Goal: Information Seeking & Learning: Learn about a topic

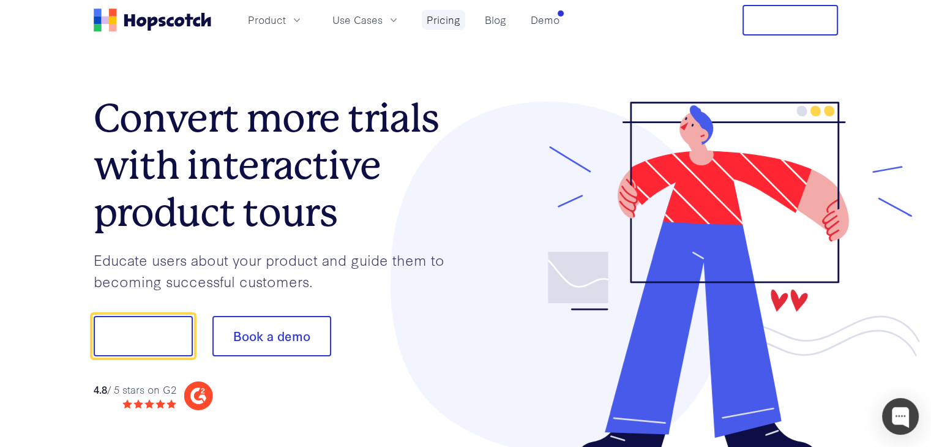
click at [450, 21] on link "Pricing" at bounding box center [443, 20] width 43 height 20
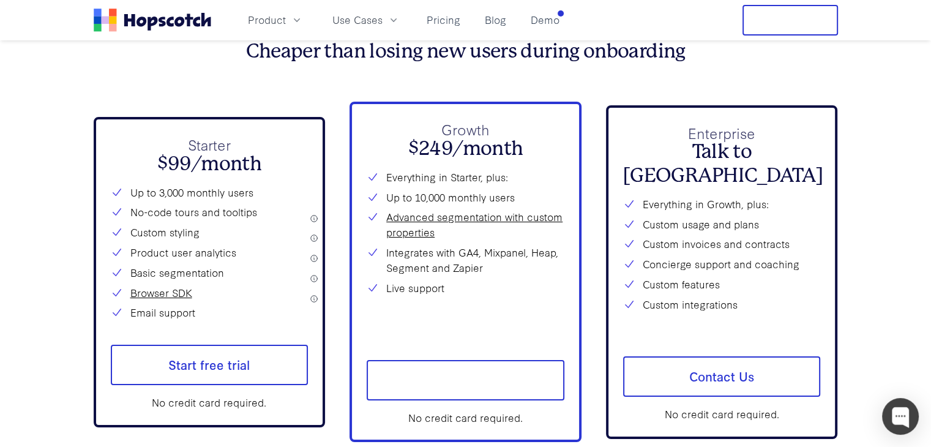
scroll to position [4472, 0]
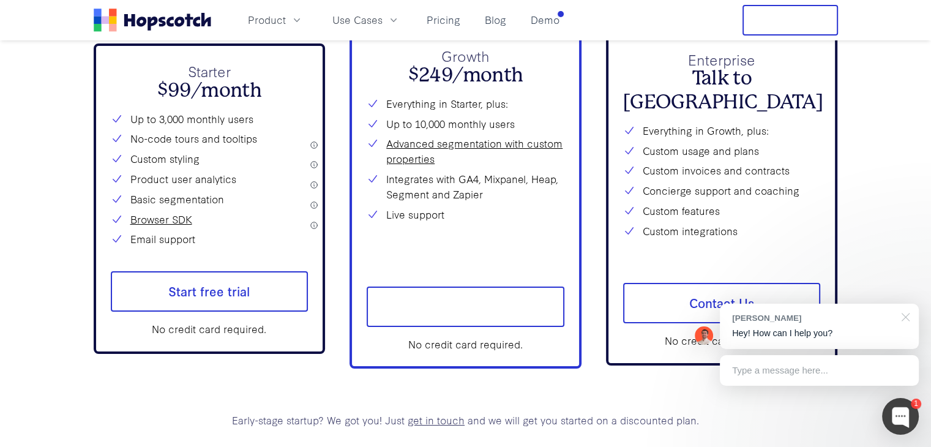
click at [905, 315] on div at bounding box center [903, 316] width 31 height 25
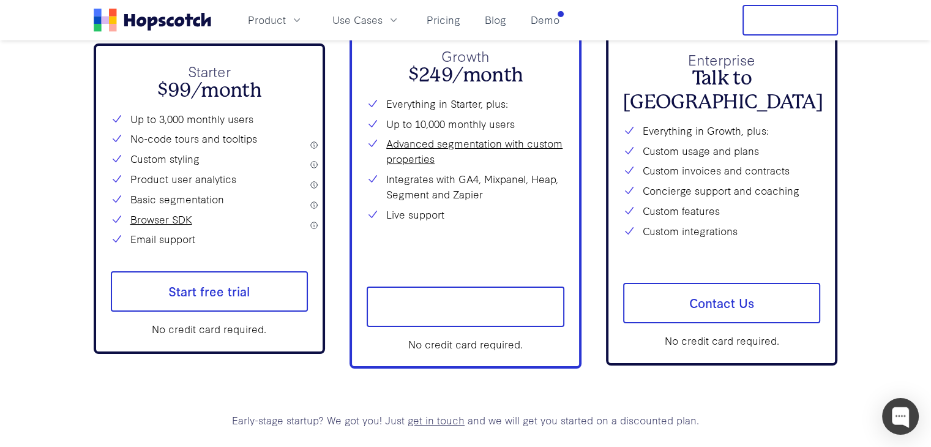
click at [315, 204] on div "Starter $99/month Up to 3,000 monthly users No-code tours and tooltips Custom s…" at bounding box center [210, 198] width 232 height 310
click at [313, 223] on div "Starter $99/month Up to 3,000 monthly users No-code tours and tooltips Custom s…" at bounding box center [210, 198] width 232 height 310
click at [568, 21] on nav "Product Use Cases Pricing Blog Demo Free Trial" at bounding box center [466, 20] width 744 height 31
click at [294, 18] on icon "button" at bounding box center [297, 20] width 12 height 12
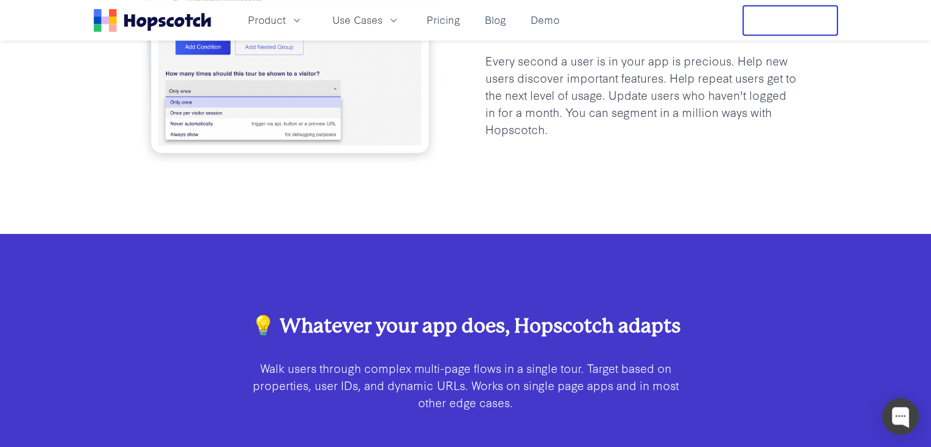
scroll to position [2203, 0]
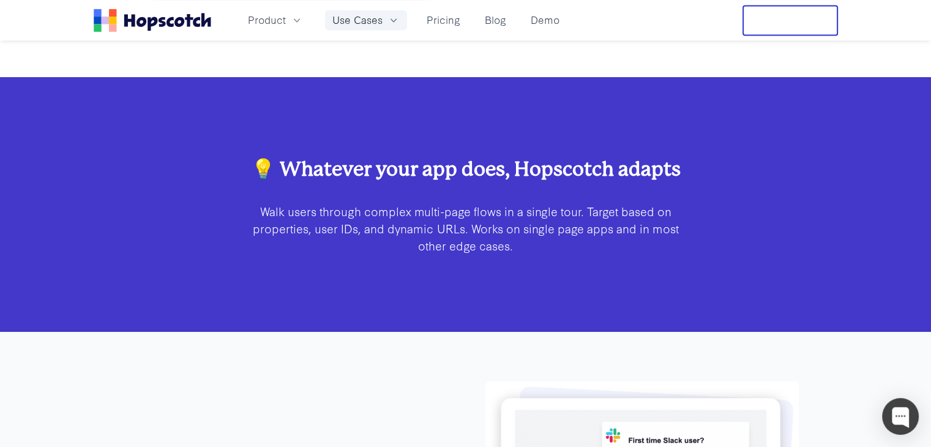
click at [387, 16] on icon "button" at bounding box center [393, 20] width 12 height 12
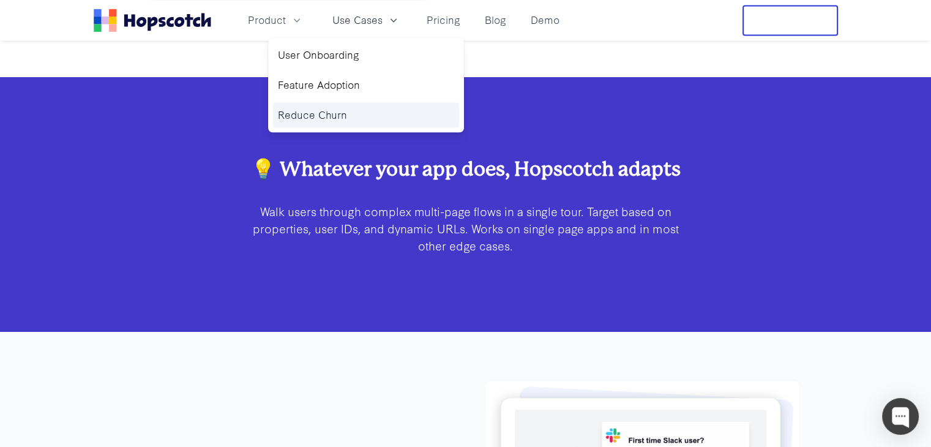
click at [356, 120] on link "Reduce Churn" at bounding box center [366, 114] width 186 height 25
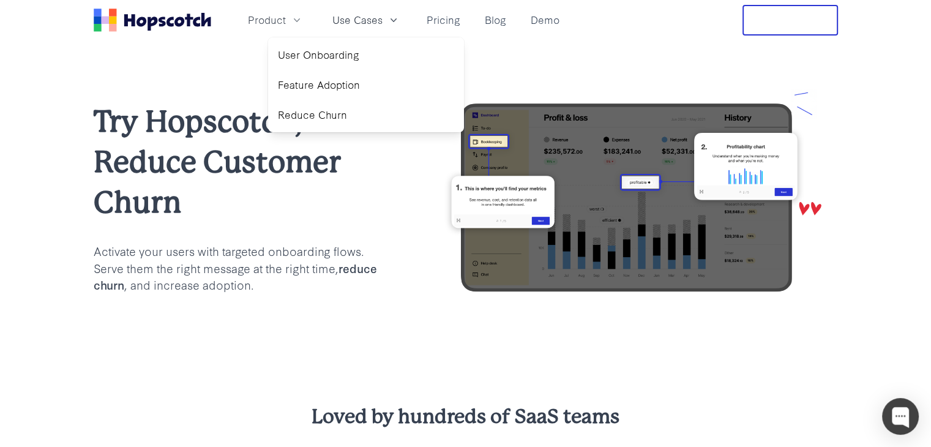
click at [341, 287] on p "Activate your users with targeted onboarding flows. Serve them the right messag…" at bounding box center [237, 267] width 287 height 51
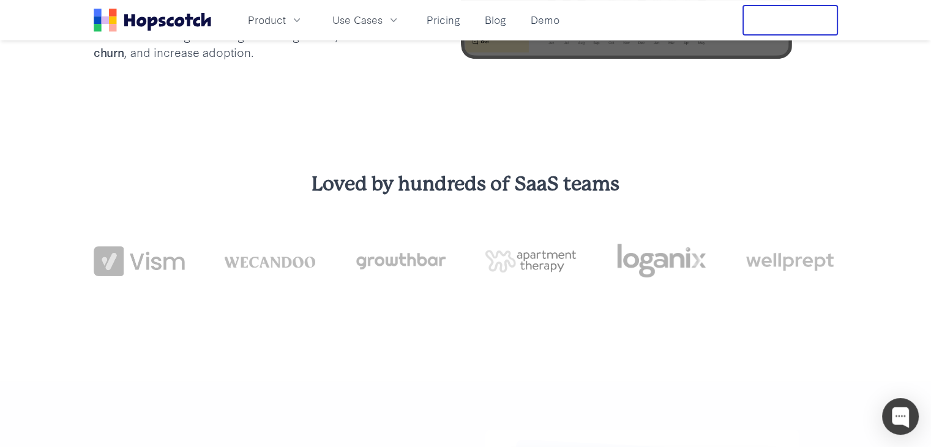
scroll to position [245, 0]
